Goal: Entertainment & Leisure: Consume media (video, audio)

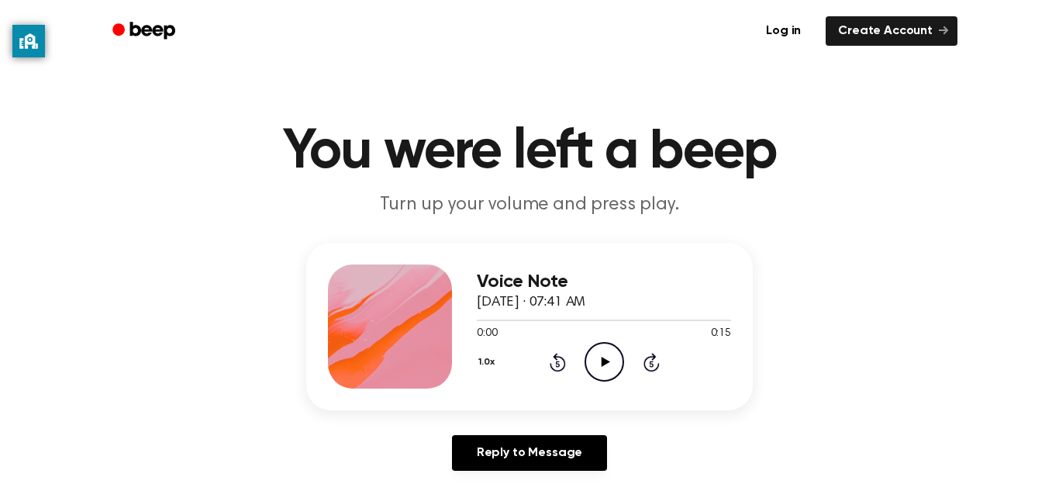
click at [600, 354] on icon "Play Audio" at bounding box center [605, 362] width 40 height 40
click at [592, 371] on icon "Play Audio" at bounding box center [605, 362] width 40 height 40
click at [598, 361] on icon "Play Audio" at bounding box center [605, 362] width 40 height 40
click at [606, 371] on icon "Play Audio" at bounding box center [605, 362] width 40 height 40
click at [597, 374] on icon "Play Audio" at bounding box center [605, 362] width 40 height 40
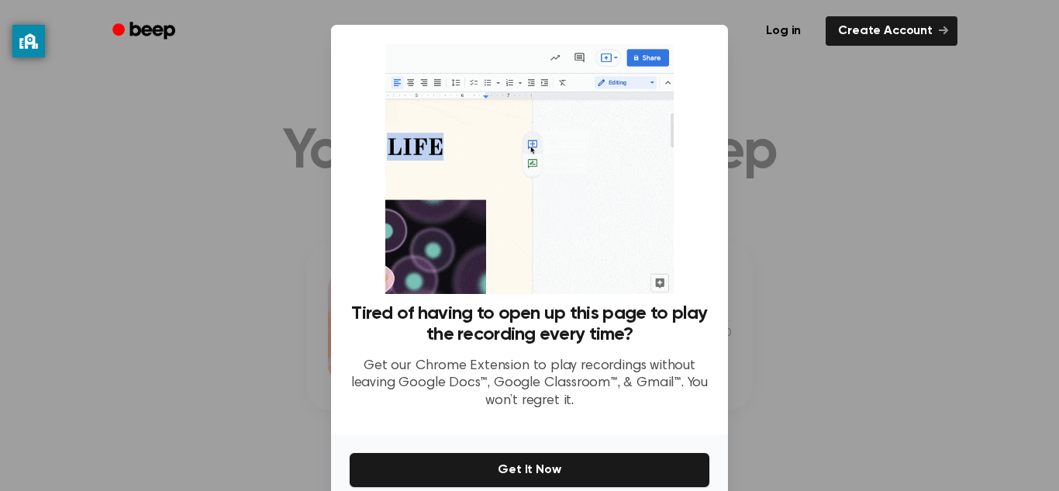
click at [813, 260] on div at bounding box center [529, 245] width 1059 height 491
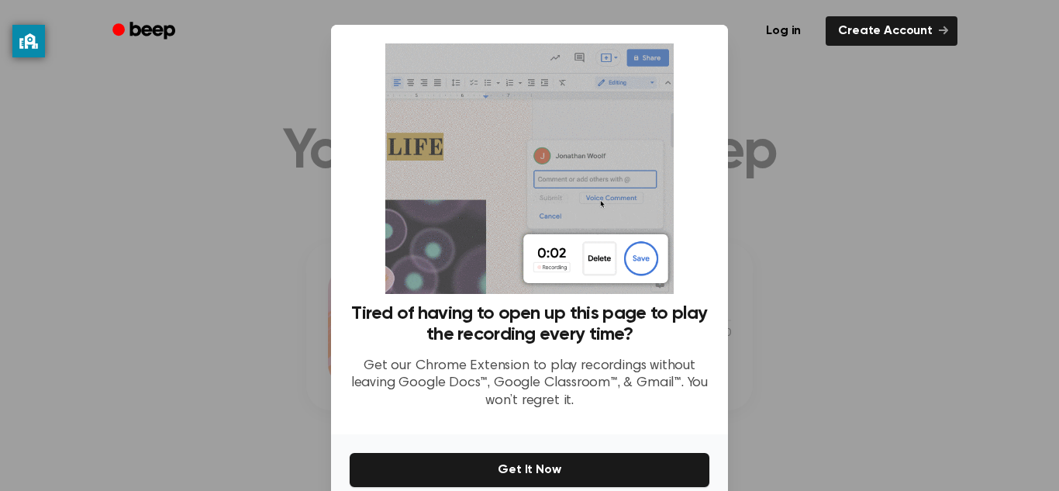
click at [661, 388] on p "Get our Chrome Extension to play recordings without leaving Google Docs™, Googl…" at bounding box center [530, 383] width 360 height 53
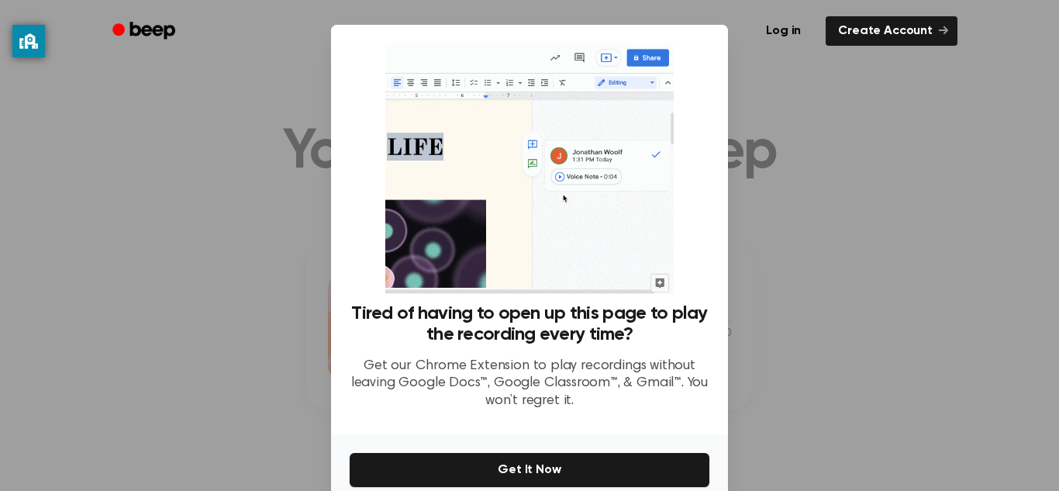
click at [774, 323] on div at bounding box center [529, 245] width 1059 height 491
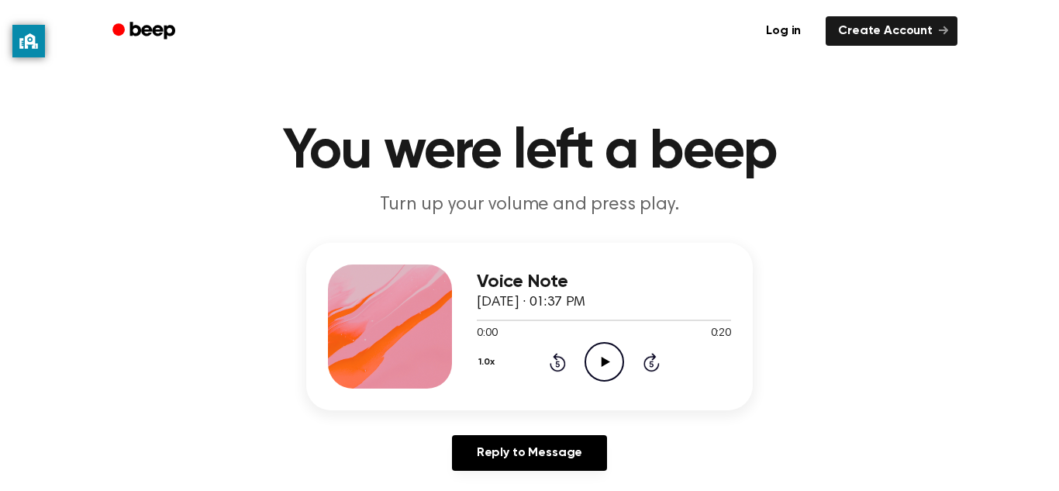
click at [606, 362] on icon at bounding box center [605, 362] width 9 height 10
click at [598, 361] on icon "Pause Audio" at bounding box center [605, 362] width 40 height 40
click at [605, 366] on icon "Play Audio" at bounding box center [605, 362] width 40 height 40
click at [605, 364] on icon "Pause Audio" at bounding box center [605, 362] width 40 height 40
click at [614, 353] on icon "Play Audio" at bounding box center [605, 362] width 40 height 40
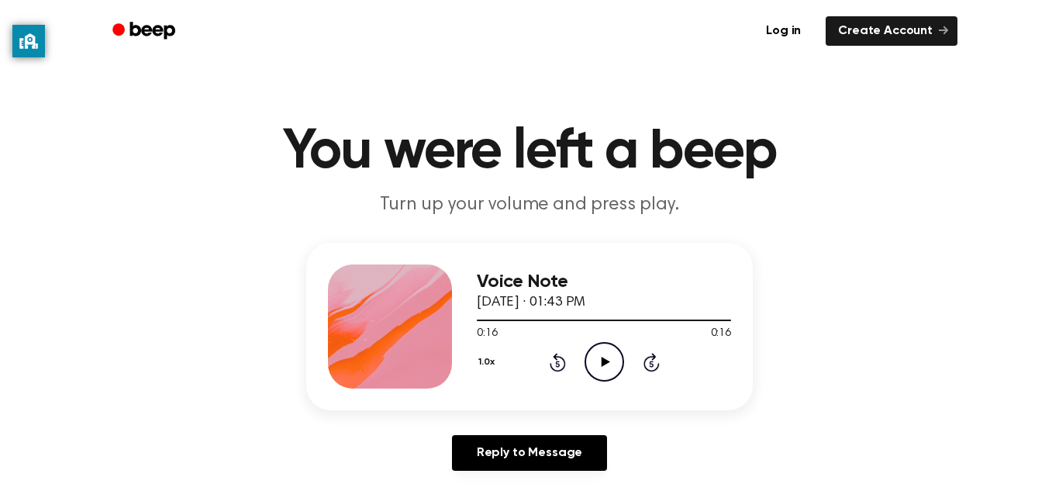
click at [602, 370] on icon "Play Audio" at bounding box center [605, 362] width 40 height 40
click at [651, 364] on icon at bounding box center [651, 364] width 4 height 6
click at [602, 370] on icon "Play Audio" at bounding box center [605, 362] width 40 height 40
click at [556, 366] on icon at bounding box center [557, 364] width 4 height 6
click at [608, 349] on icon "Play Audio" at bounding box center [605, 362] width 40 height 40
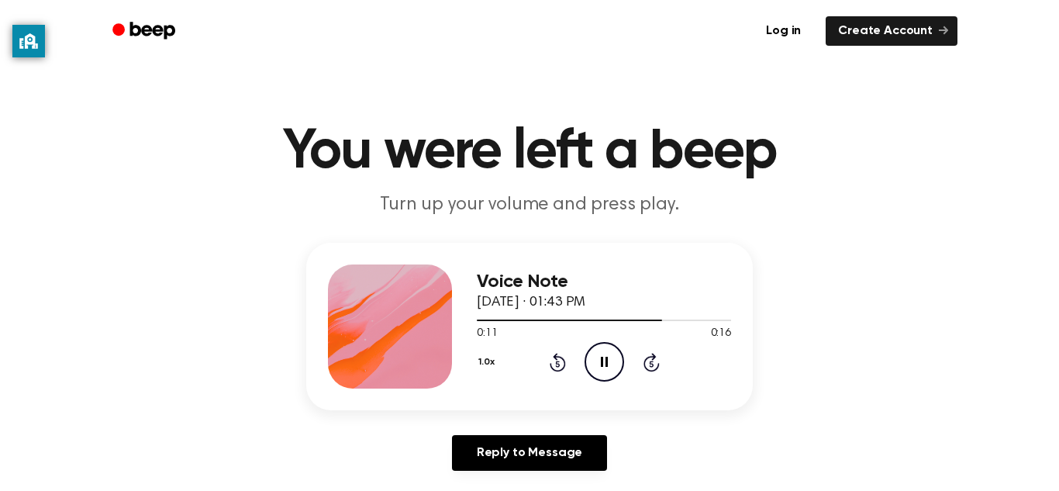
click at [602, 361] on icon at bounding box center [604, 362] width 7 height 10
click at [609, 360] on icon "Play Audio" at bounding box center [605, 362] width 40 height 40
click at [562, 362] on icon "Rewind 5 seconds" at bounding box center [557, 362] width 17 height 20
click at [557, 364] on icon at bounding box center [557, 364] width 4 height 6
click at [558, 369] on icon "Rewind 5 seconds" at bounding box center [557, 362] width 17 height 20
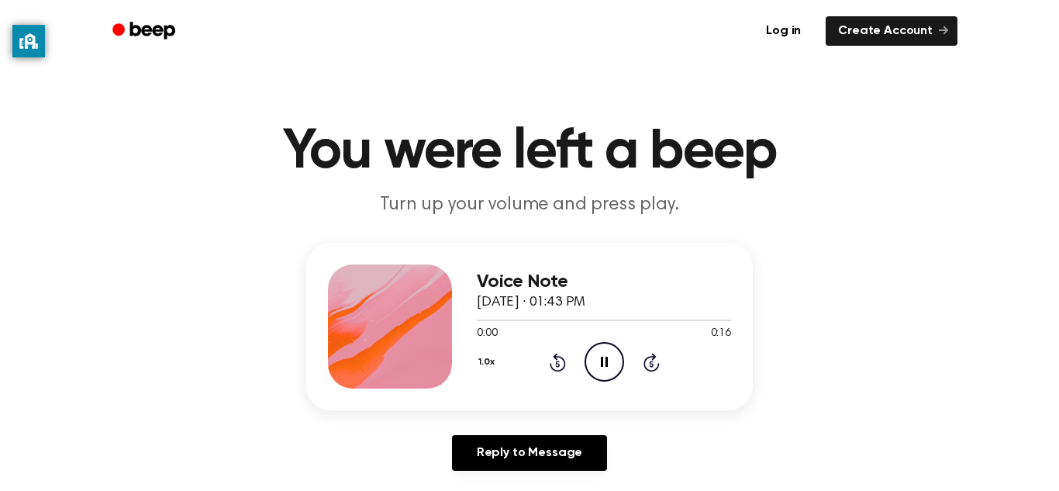
click at [559, 370] on icon at bounding box center [558, 362] width 16 height 19
click at [557, 370] on icon at bounding box center [558, 362] width 16 height 19
click at [605, 371] on icon "Pause Audio" at bounding box center [605, 362] width 40 height 40
click at [610, 352] on icon "Play Audio" at bounding box center [605, 362] width 40 height 40
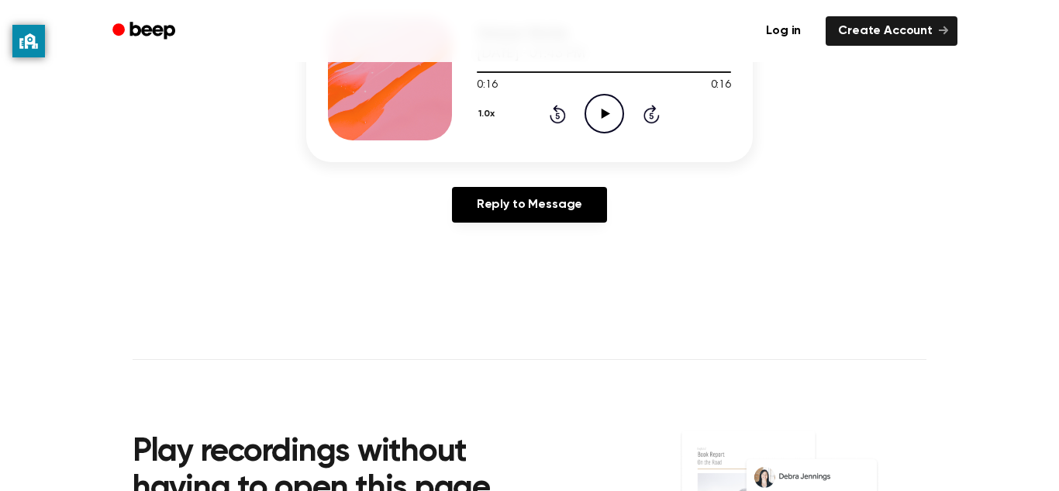
scroll to position [247, 0]
